Goal: Transaction & Acquisition: Purchase product/service

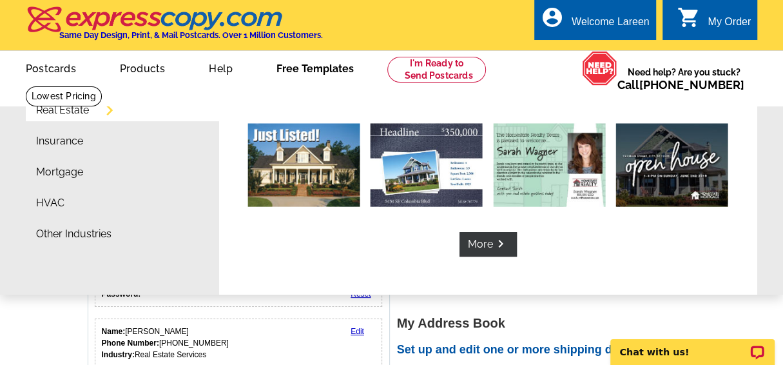
drag, startPoint x: 302, startPoint y: 68, endPoint x: 263, endPoint y: 91, distance: 45.3
click at [263, 91] on ul "picture_in_picture Postcards store_mall_directory Products keyboard_arrow_down …" at bounding box center [274, 78] width 538 height 55
click at [308, 70] on link "Free Templates" at bounding box center [315, 67] width 119 height 30
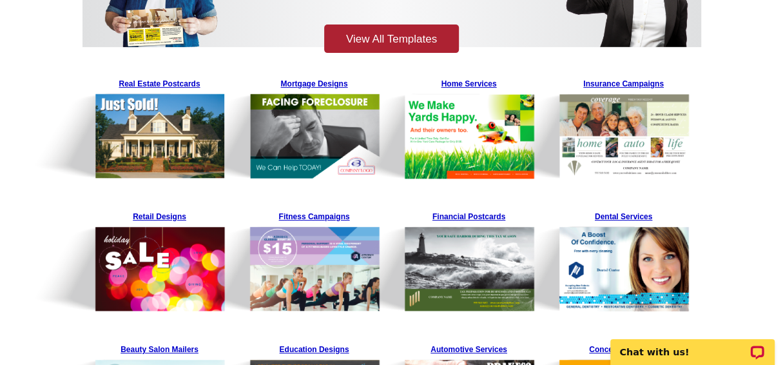
scroll to position [217, 0]
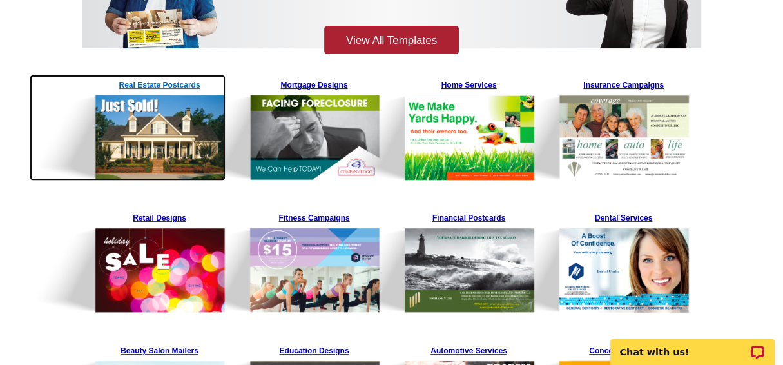
click at [165, 111] on img at bounding box center [128, 128] width 196 height 106
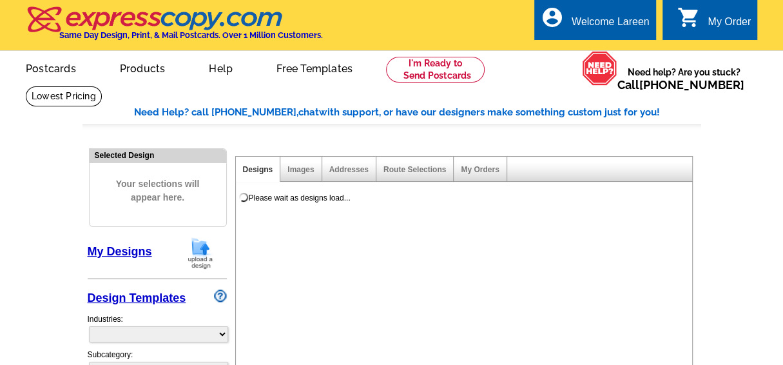
select select "785"
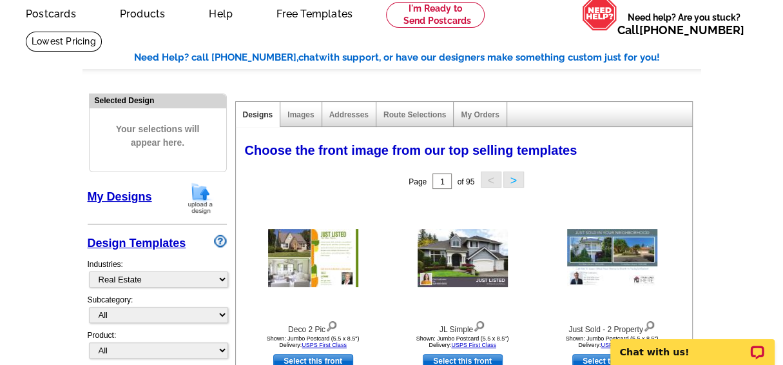
scroll to position [56, 0]
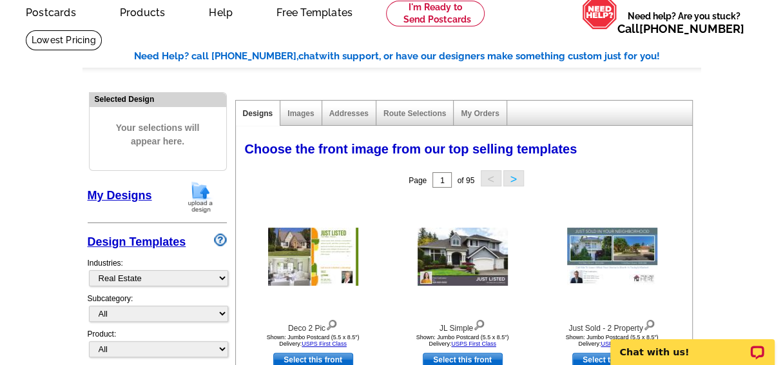
click at [139, 242] on link "Design Templates" at bounding box center [137, 241] width 99 height 13
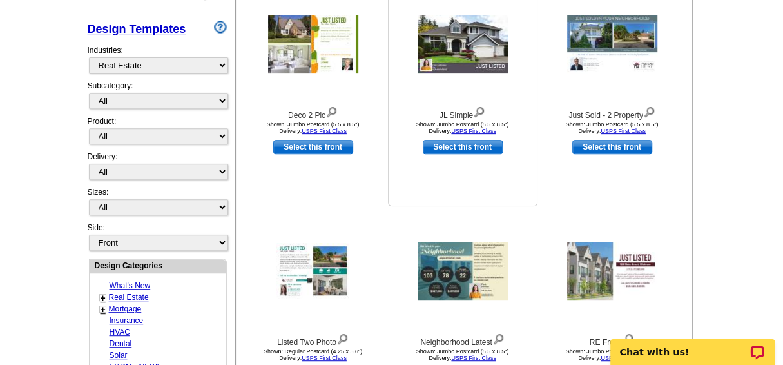
scroll to position [268, 0]
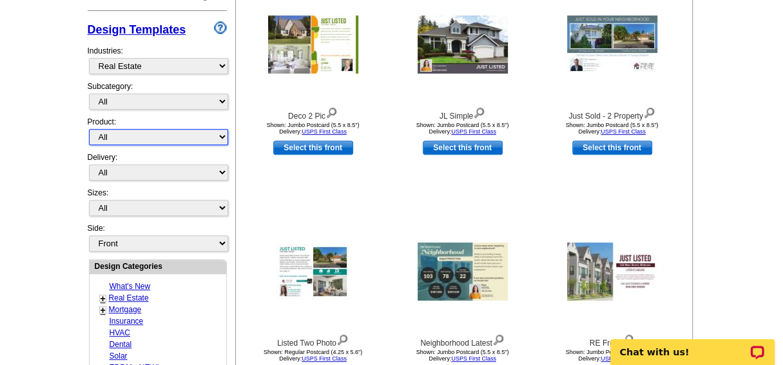
click at [221, 133] on select "All Postcards Letters and flyers Business Cards Door Hangers Greeting Cards" at bounding box center [158, 137] width 139 height 16
click at [230, 134] on div "Need Help? call 800-260-5887, chat with support, or have our designers make som…" at bounding box center [391, 300] width 618 height 927
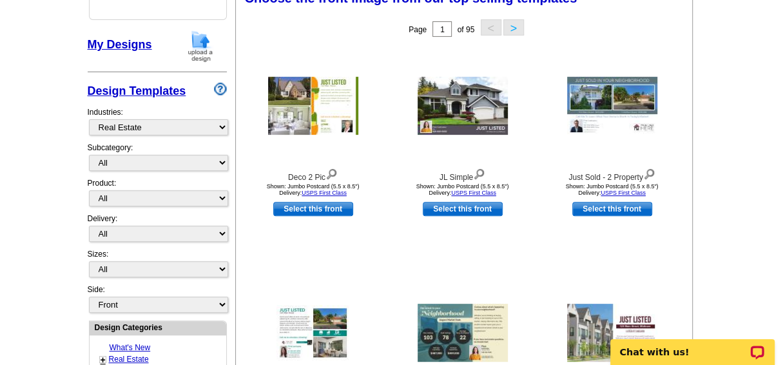
scroll to position [200, 0]
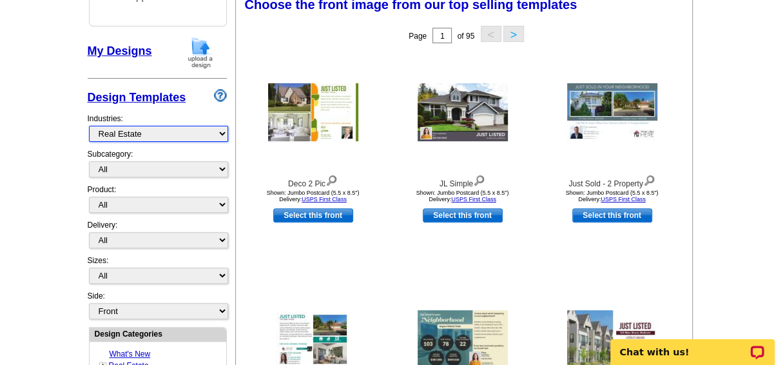
click at [222, 132] on select "What's New Real Estate Mortgage Insurance HVAC Dental Solar EDDM - NEW! Calenda…" at bounding box center [158, 134] width 139 height 16
click at [172, 114] on div "Industries: What's New Real Estate Mortgage Insurance HVAC Dental Solar EDDM - …" at bounding box center [157, 127] width 139 height 42
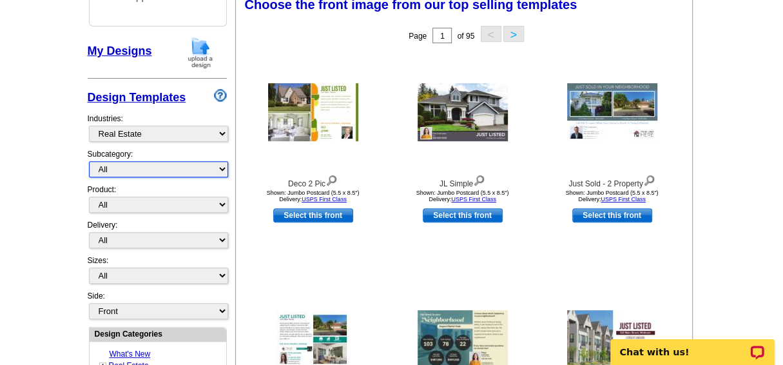
click at [221, 167] on select "All RE/MAX® Referrals Keller Williams® Berkshire Hathaway Home Services Century…" at bounding box center [158, 169] width 139 height 16
click at [89, 161] on select "All RE/MAX® Referrals Keller Williams® Berkshire Hathaway Home Services Century…" at bounding box center [158, 169] width 139 height 16
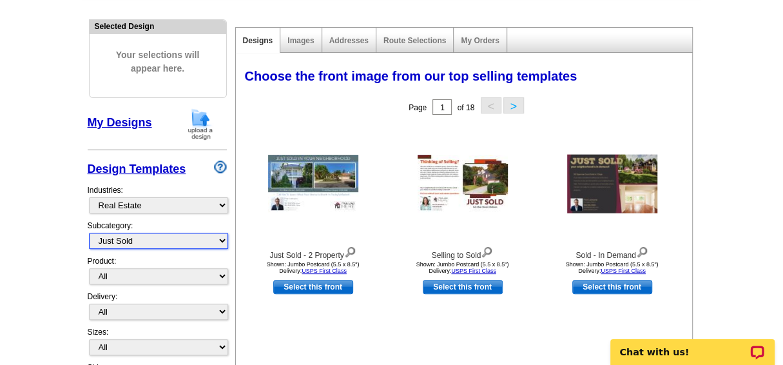
scroll to position [133, 0]
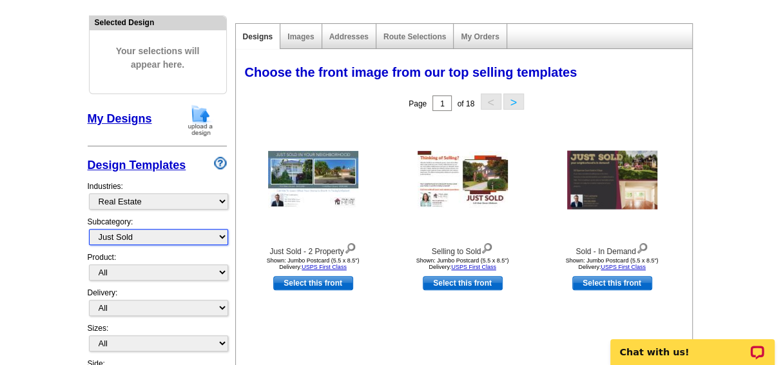
click at [222, 233] on select "All RE/MAX® Referrals Keller Williams® Berkshire Hathaway Home Services Century…" at bounding box center [158, 237] width 139 height 16
select select "788"
click at [89, 229] on select "All RE/MAX® Referrals Keller Williams® Berkshire Hathaway Home Services Century…" at bounding box center [158, 237] width 139 height 16
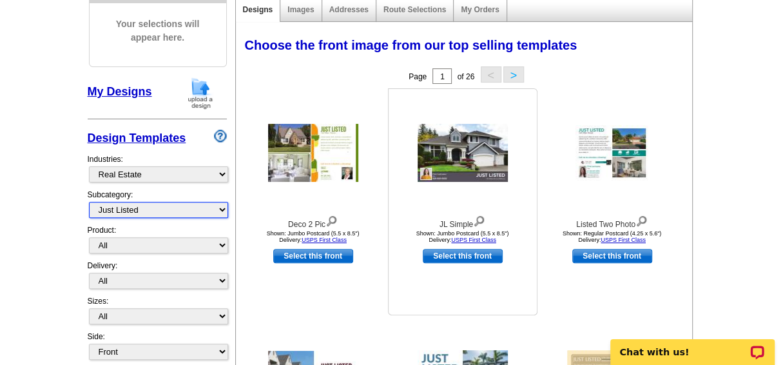
scroll to position [160, 0]
click at [457, 251] on link "Select this front" at bounding box center [462, 256] width 80 height 14
select select "2"
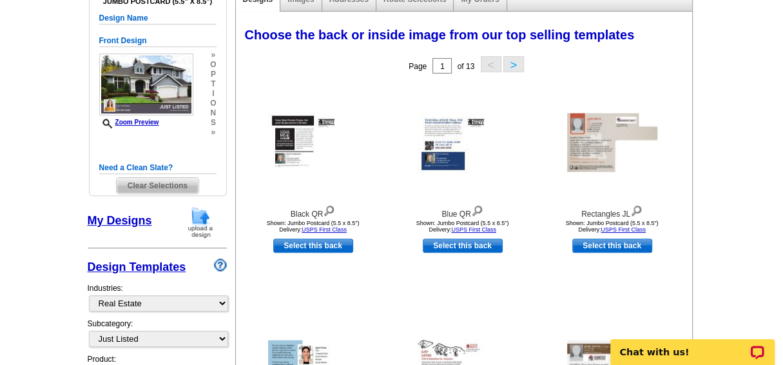
scroll to position [165, 0]
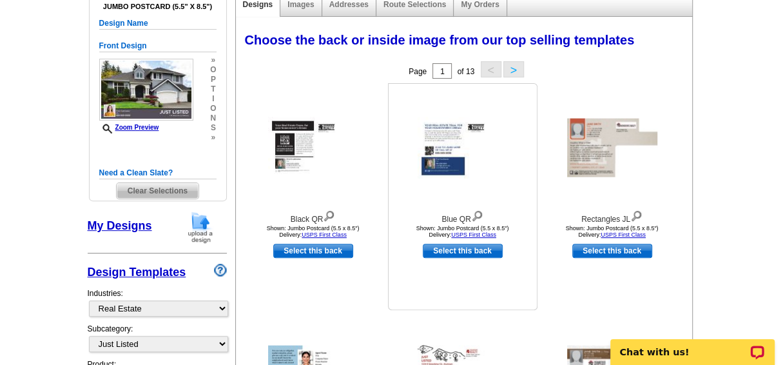
click at [460, 249] on link "Select this back" at bounding box center [462, 250] width 80 height 14
select select "front"
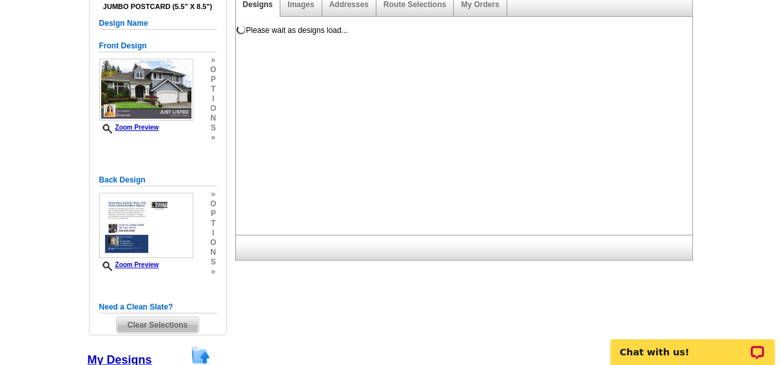
scroll to position [0, 0]
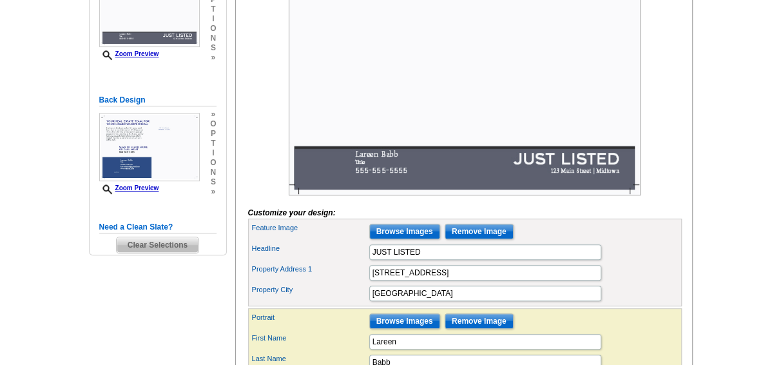
scroll to position [273, 0]
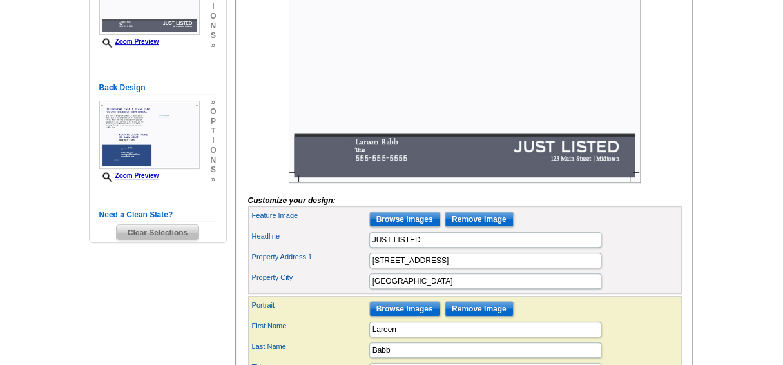
click at [553, 57] on img at bounding box center [465, 65] width 352 height 234
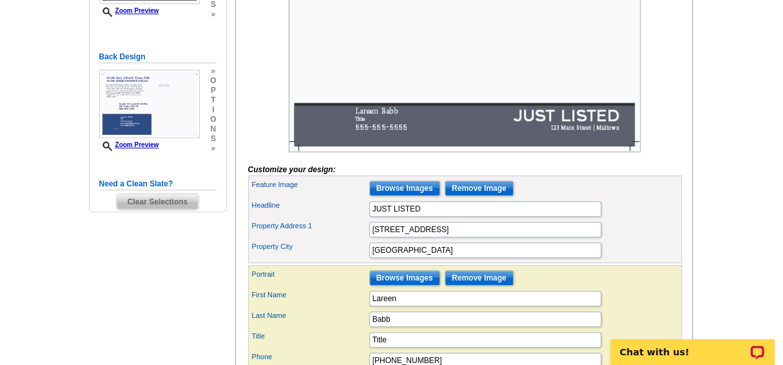
scroll to position [305, 0]
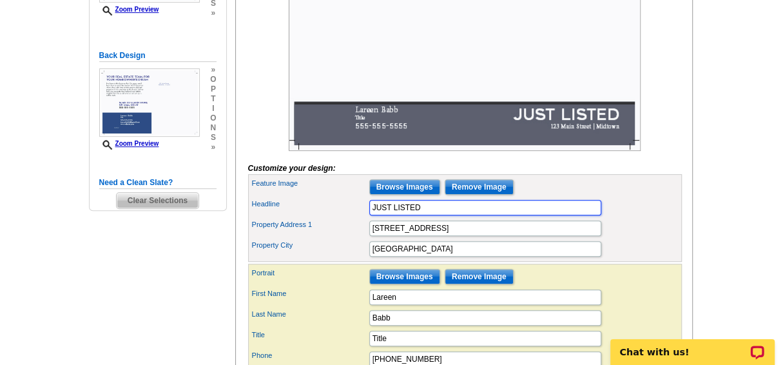
click at [420, 215] on input "JUST LISTED" at bounding box center [485, 207] width 232 height 15
type input "JUST SOLD"
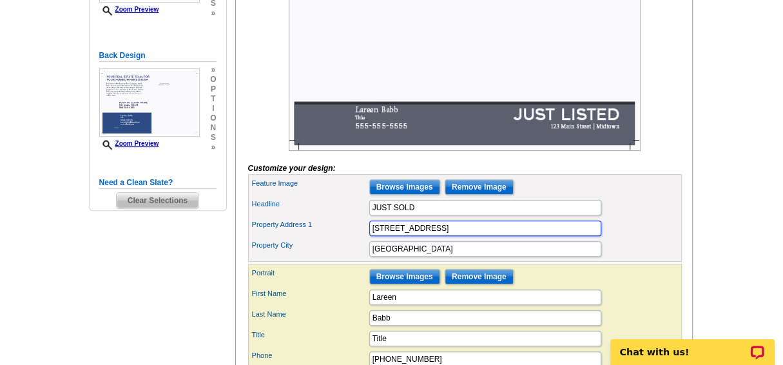
click at [430, 236] on input "[STREET_ADDRESS]" at bounding box center [485, 227] width 232 height 15
type input "[STREET_ADDRESS]"
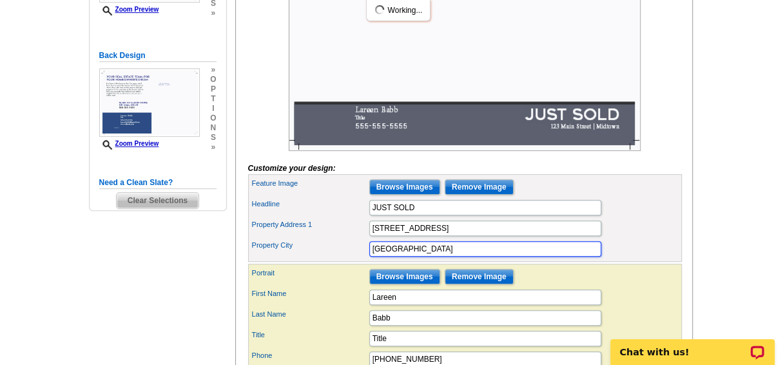
click at [403, 256] on input "[GEOGRAPHIC_DATA]" at bounding box center [485, 248] width 232 height 15
type input "M"
type input "[GEOGRAPHIC_DATA][US_STATE]"
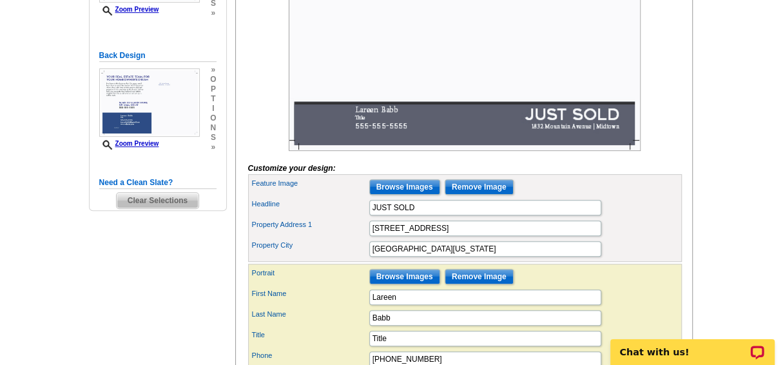
click at [605, 258] on div "Property City [GEOGRAPHIC_DATA], [US_STATE] 08831" at bounding box center [465, 248] width 428 height 21
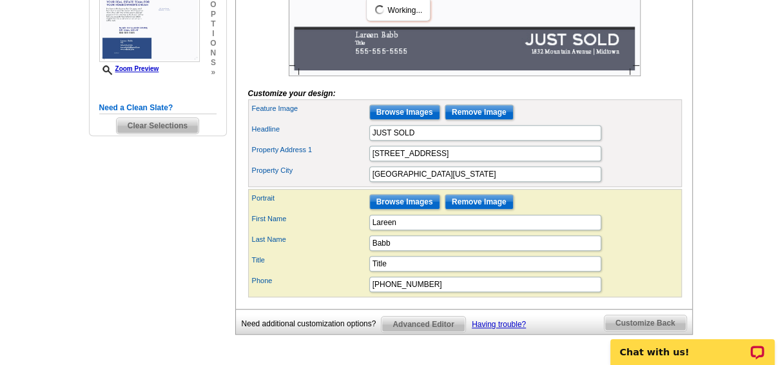
scroll to position [380, 0]
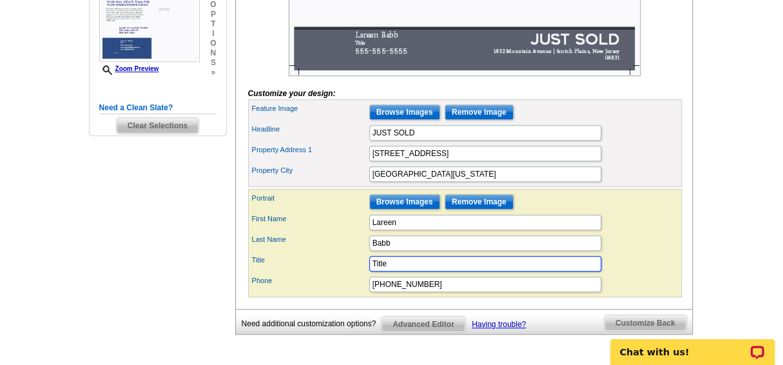
click at [386, 271] on input "Title" at bounding box center [485, 263] width 232 height 15
type input "T"
type input "Sales Associate"
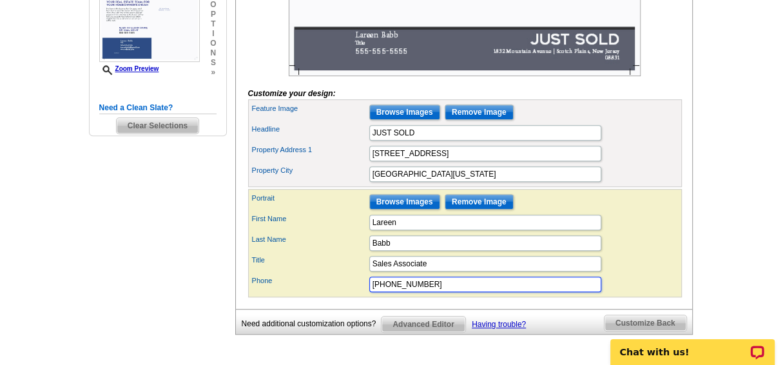
click at [421, 292] on input "[PHONE_NUMBER]" at bounding box center [485, 283] width 232 height 15
type input "5"
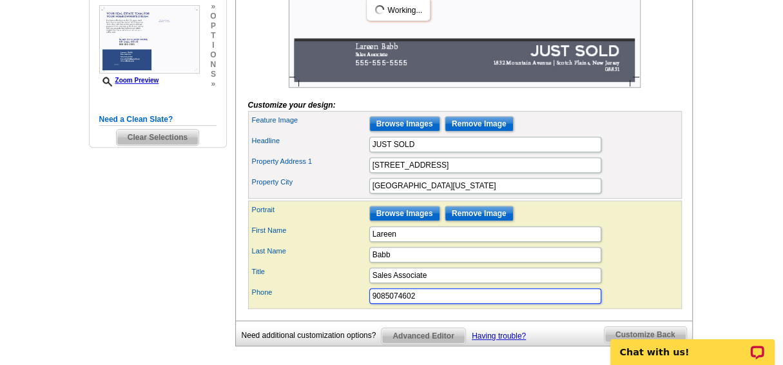
scroll to position [363, 0]
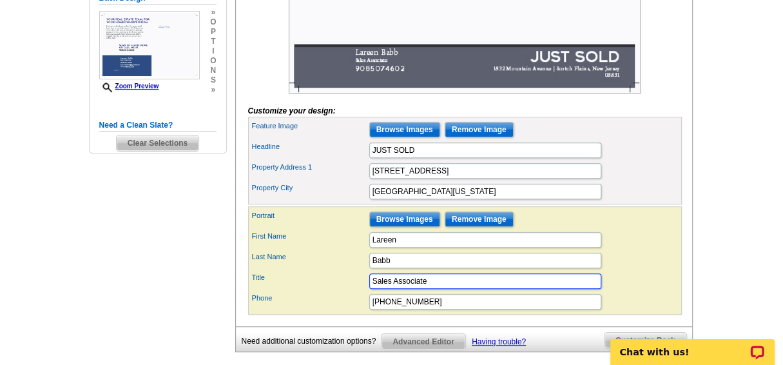
click at [497, 289] on input "Sales Associate" at bounding box center [485, 280] width 232 height 15
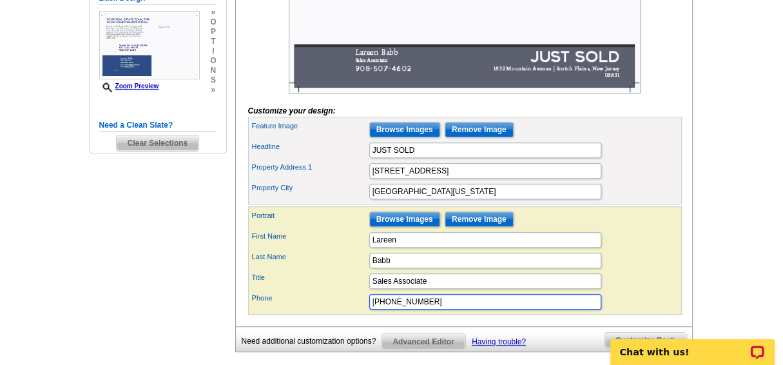
click at [421, 309] on input "[PHONE_NUMBER]" at bounding box center [485, 301] width 232 height 15
click at [386, 309] on input "908-507- 4602" at bounding box center [485, 301] width 232 height 15
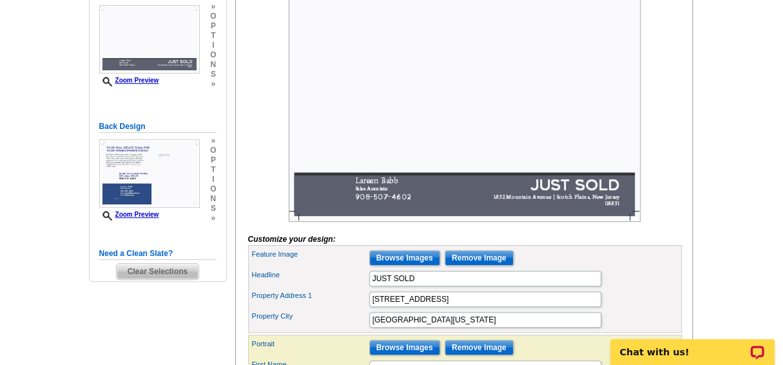
scroll to position [261, 0]
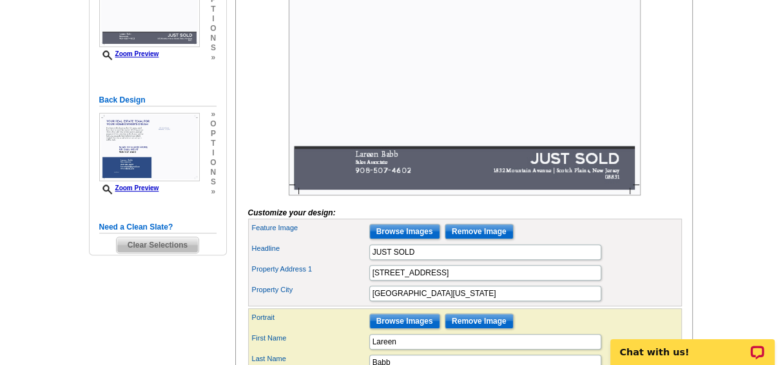
type input "908- 507- 4602"
click at [405, 239] on input "Browse Images" at bounding box center [404, 230] width 71 height 15
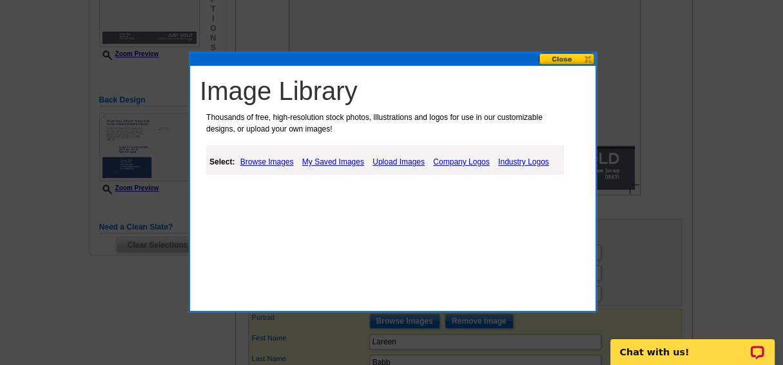
click at [396, 160] on link "Upload Images" at bounding box center [398, 161] width 59 height 15
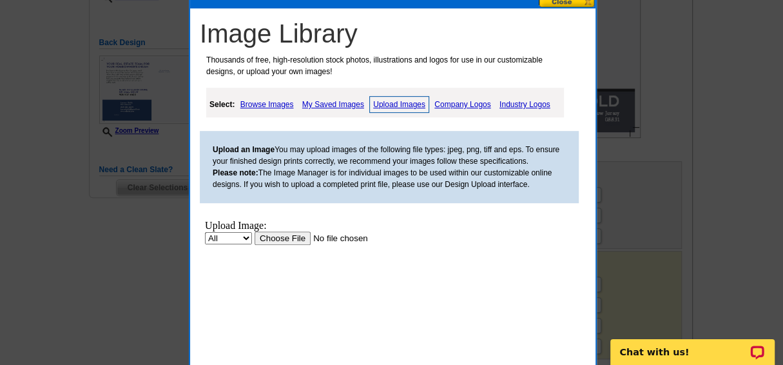
scroll to position [318, 0]
click at [289, 240] on input "file" at bounding box center [335, 238] width 163 height 14
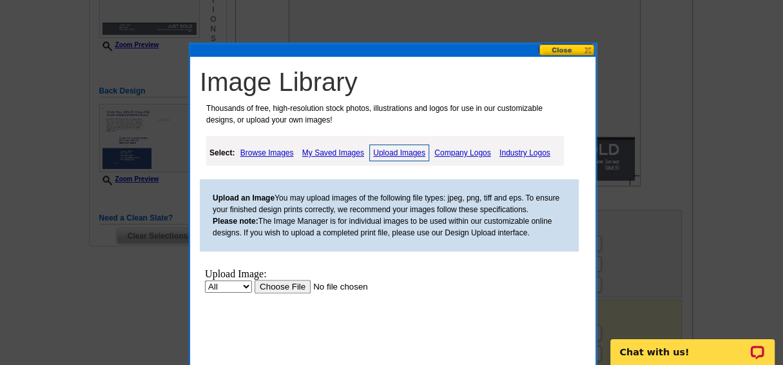
scroll to position [269, 0]
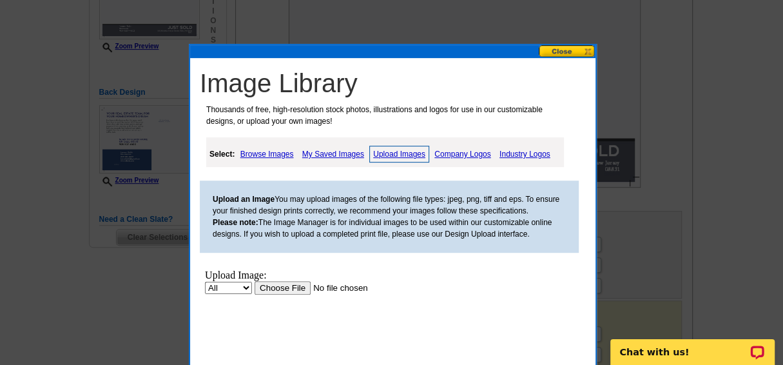
click at [560, 50] on button at bounding box center [566, 51] width 57 height 12
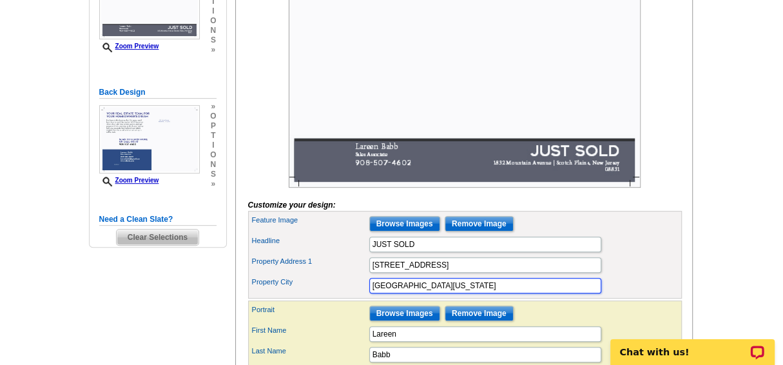
click at [486, 293] on input "[GEOGRAPHIC_DATA][US_STATE]" at bounding box center [485, 285] width 232 height 15
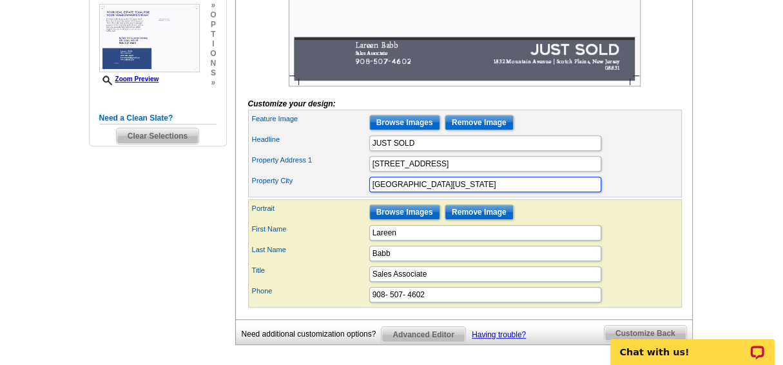
scroll to position [370, 0]
type input "[GEOGRAPHIC_DATA][US_STATE]"
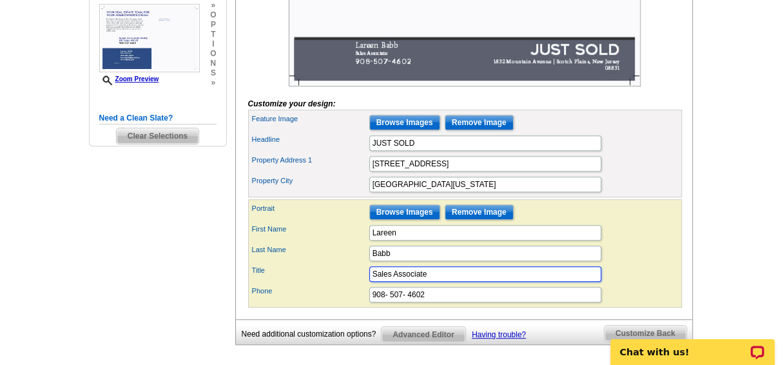
click at [426, 281] on input "Sales Associate" at bounding box center [485, 273] width 232 height 15
type input "S"
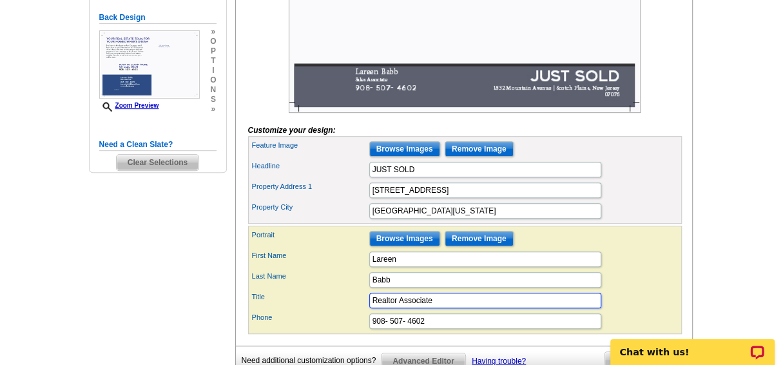
scroll to position [342, 0]
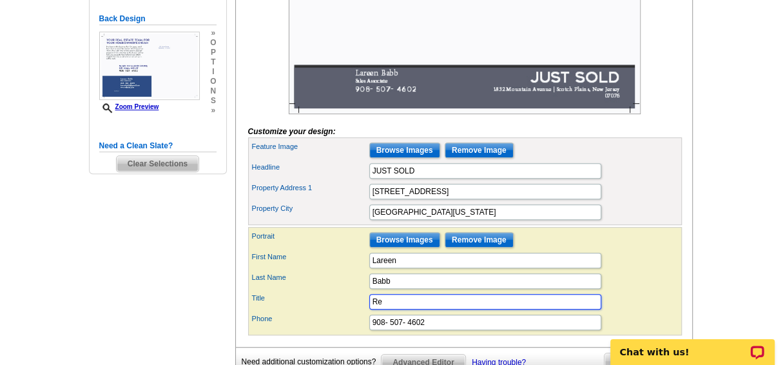
type input "R"
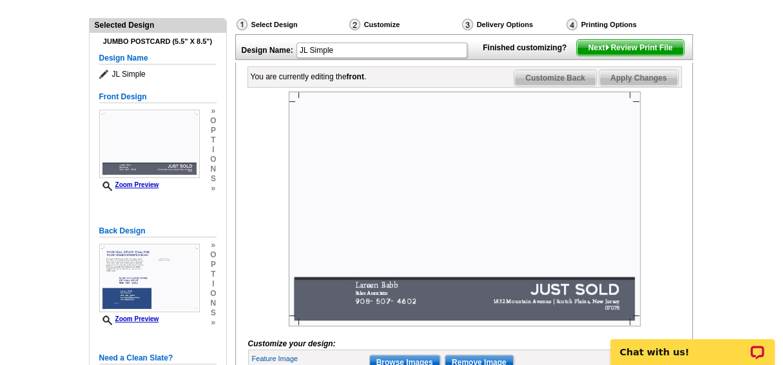
scroll to position [131, 0]
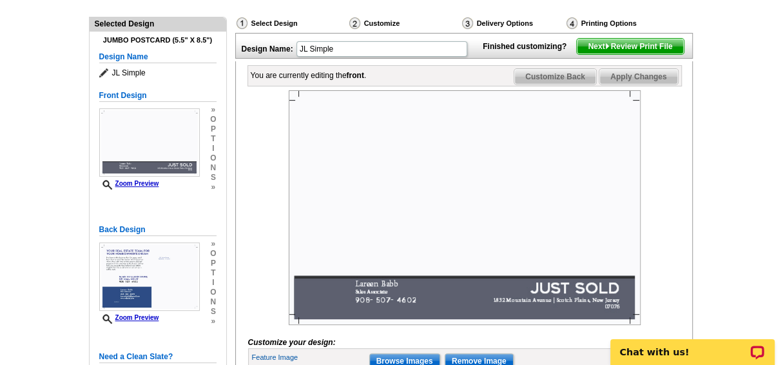
type input "Realtor Associate"
